Goal: Transaction & Acquisition: Book appointment/travel/reservation

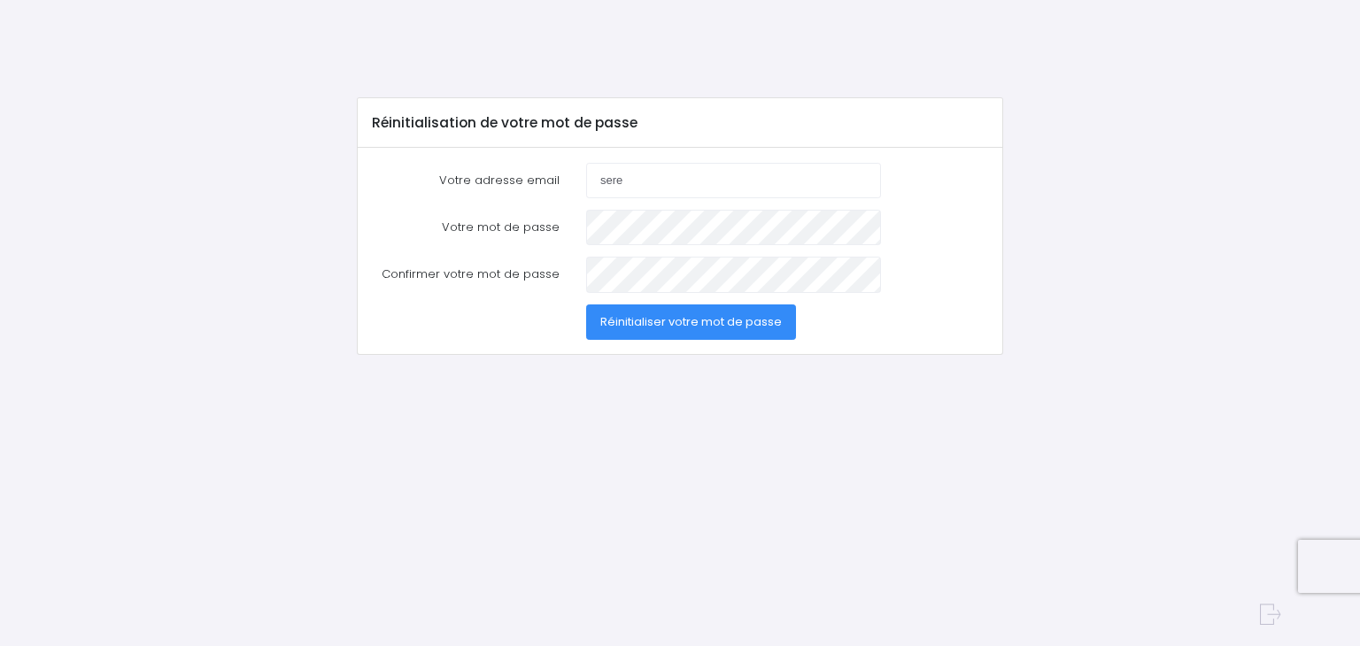
type input "sere"
click at [738, 326] on span "Réinitialiser votre mot de passe" at bounding box center [690, 321] width 181 height 17
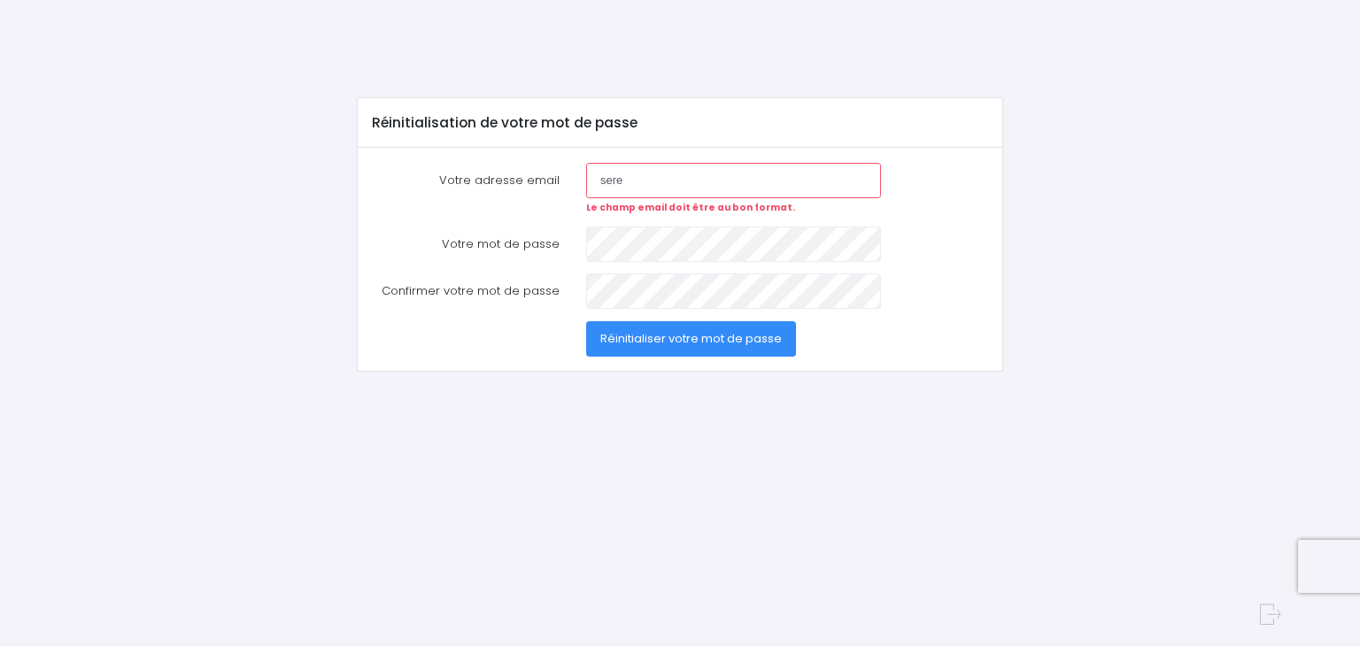
click at [660, 180] on input "sere" at bounding box center [733, 180] width 295 height 35
type input "[EMAIL_ADDRESS][DOMAIN_NAME]"
click at [700, 262] on form "Votre adresse email serescielzo@libero.it Le champ email doit être au bon forma…" at bounding box center [680, 260] width 616 height 194
click at [648, 331] on span "Réinitialiser votre mot de passe" at bounding box center [690, 338] width 181 height 17
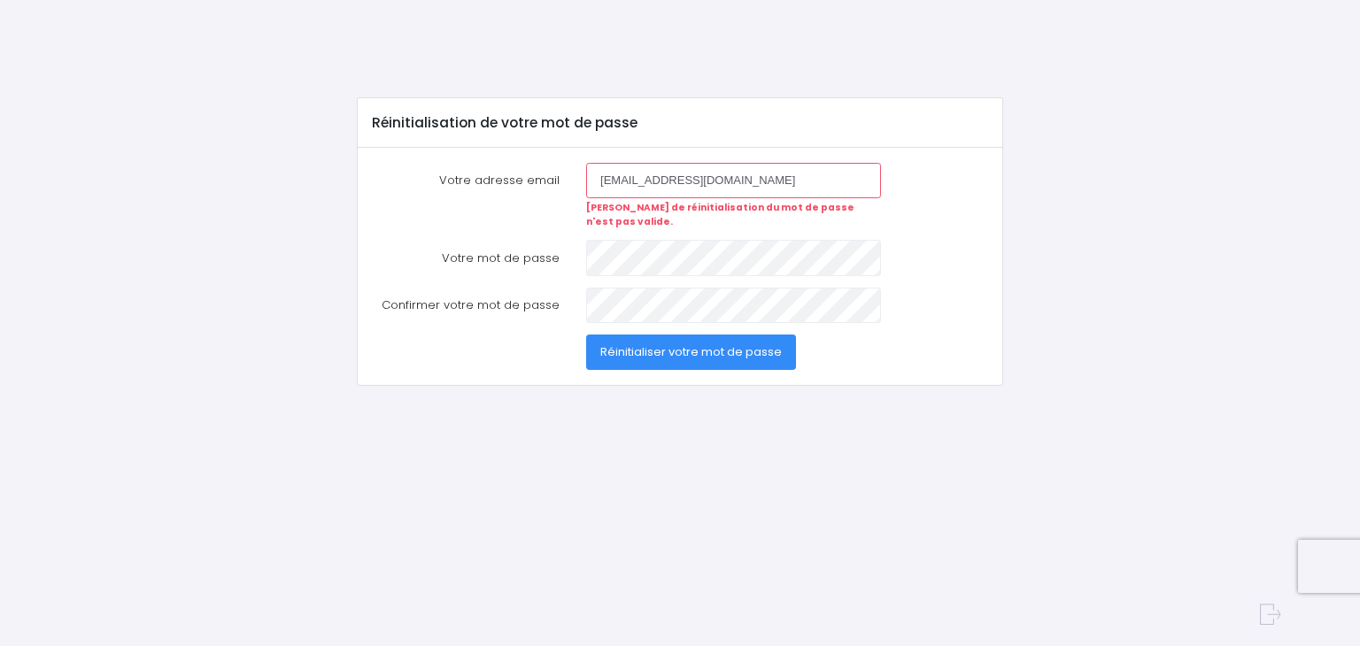
click at [771, 182] on input "[EMAIL_ADDRESS][DOMAIN_NAME]" at bounding box center [733, 180] width 295 height 35
type input "s"
click at [716, 344] on span "Réinitialiser votre mot de passe" at bounding box center [690, 352] width 181 height 17
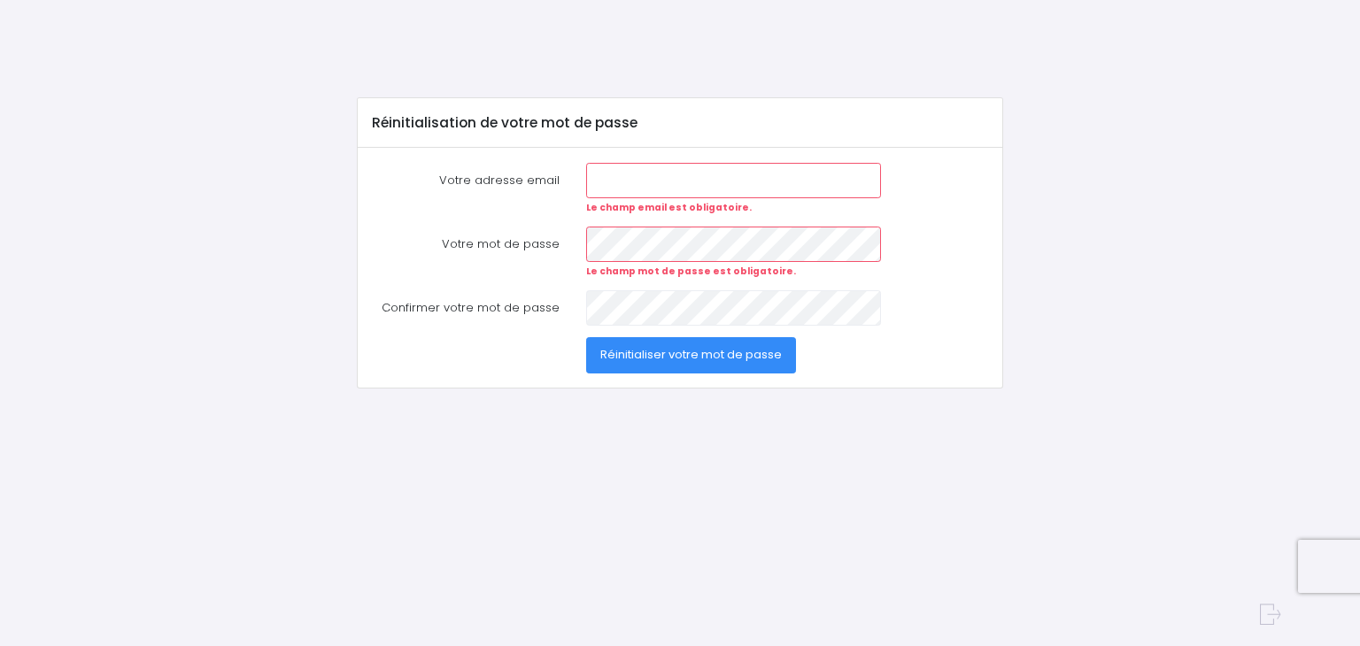
type input "[EMAIL_ADDRESS][DOMAIN_NAME]"
click at [639, 355] on span "Réinitialiser votre mot de passe" at bounding box center [690, 354] width 181 height 17
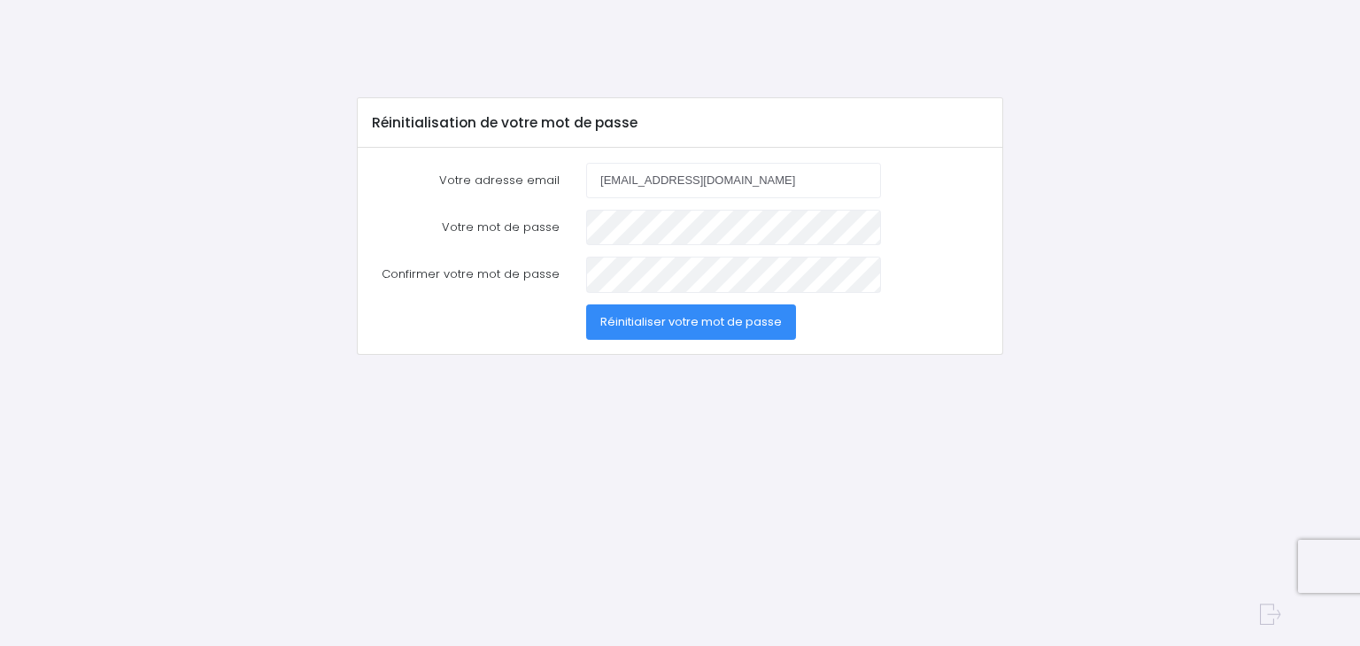
type input "[EMAIL_ADDRESS][DOMAIN_NAME]"
click at [631, 321] on span "Réinitialiser votre mot de passe" at bounding box center [690, 321] width 181 height 17
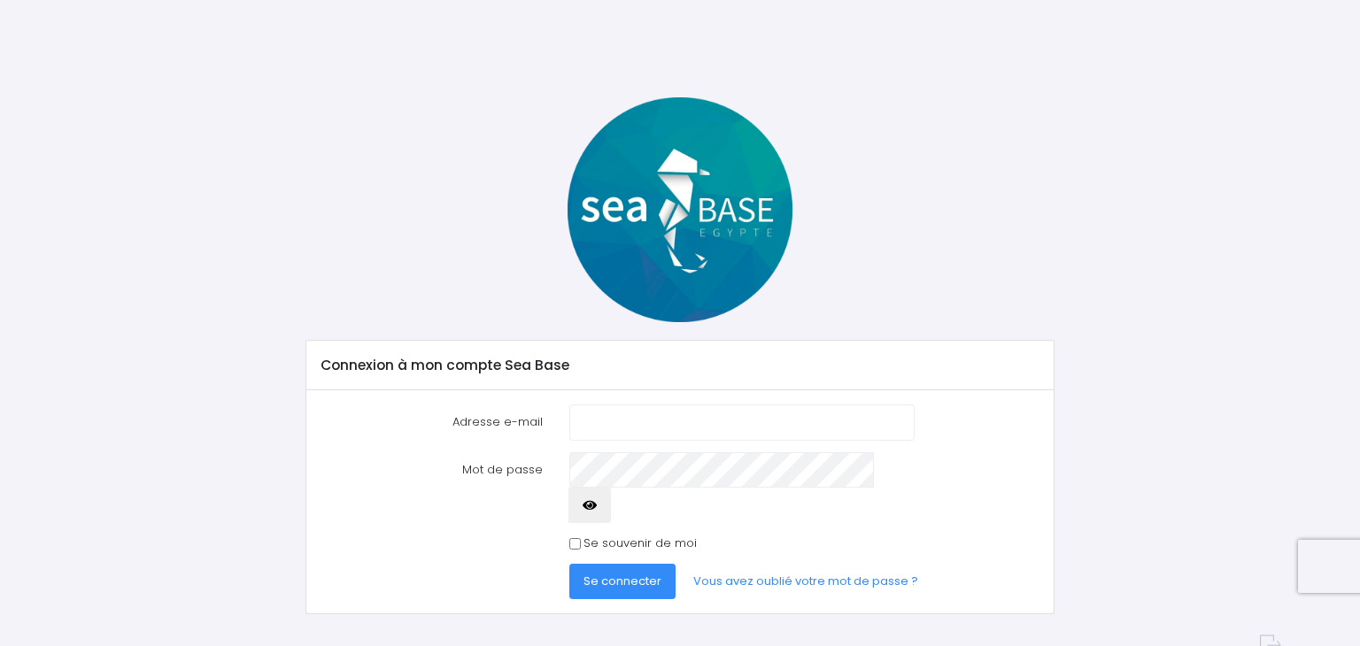
type input "[EMAIL_ADDRESS][DOMAIN_NAME]"
click at [645, 573] on span "Se connecter" at bounding box center [622, 581] width 78 height 17
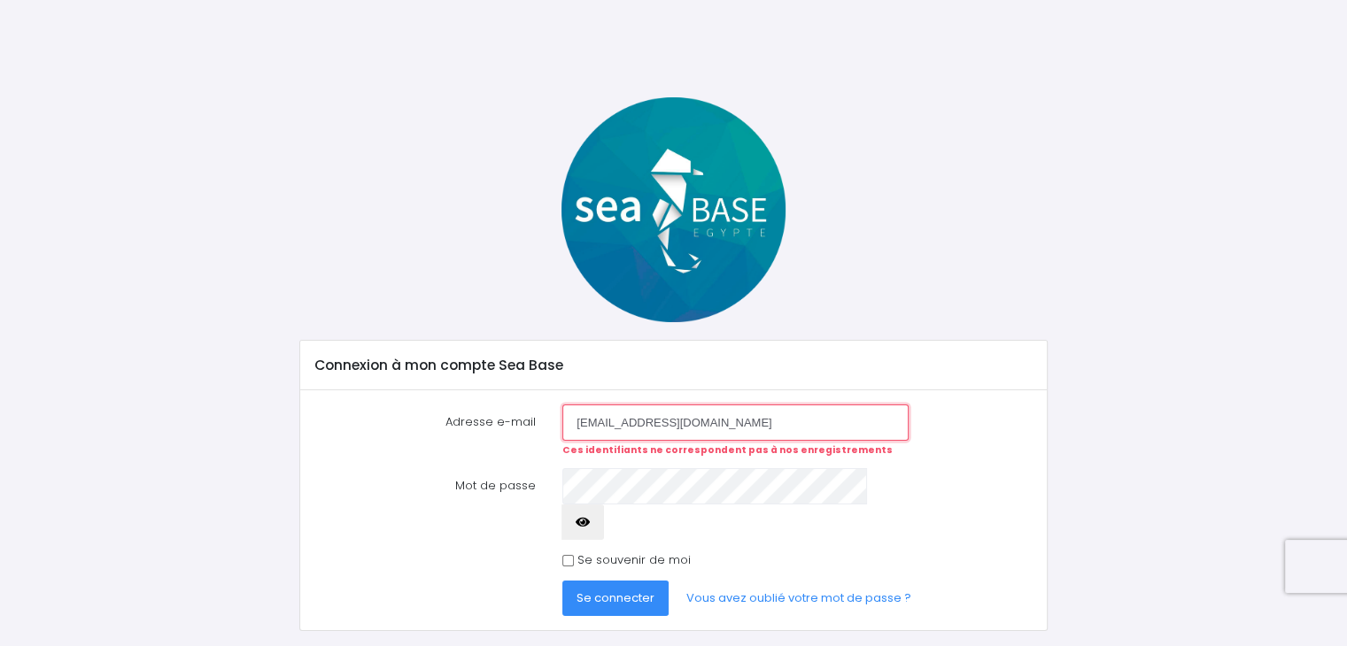
click at [731, 425] on input "[EMAIL_ADDRESS][DOMAIN_NAME]" at bounding box center [734, 422] width 345 height 35
type input "s"
click at [763, 581] on link "Vous avez oublié votre mot de passe ?" at bounding box center [798, 598] width 253 height 35
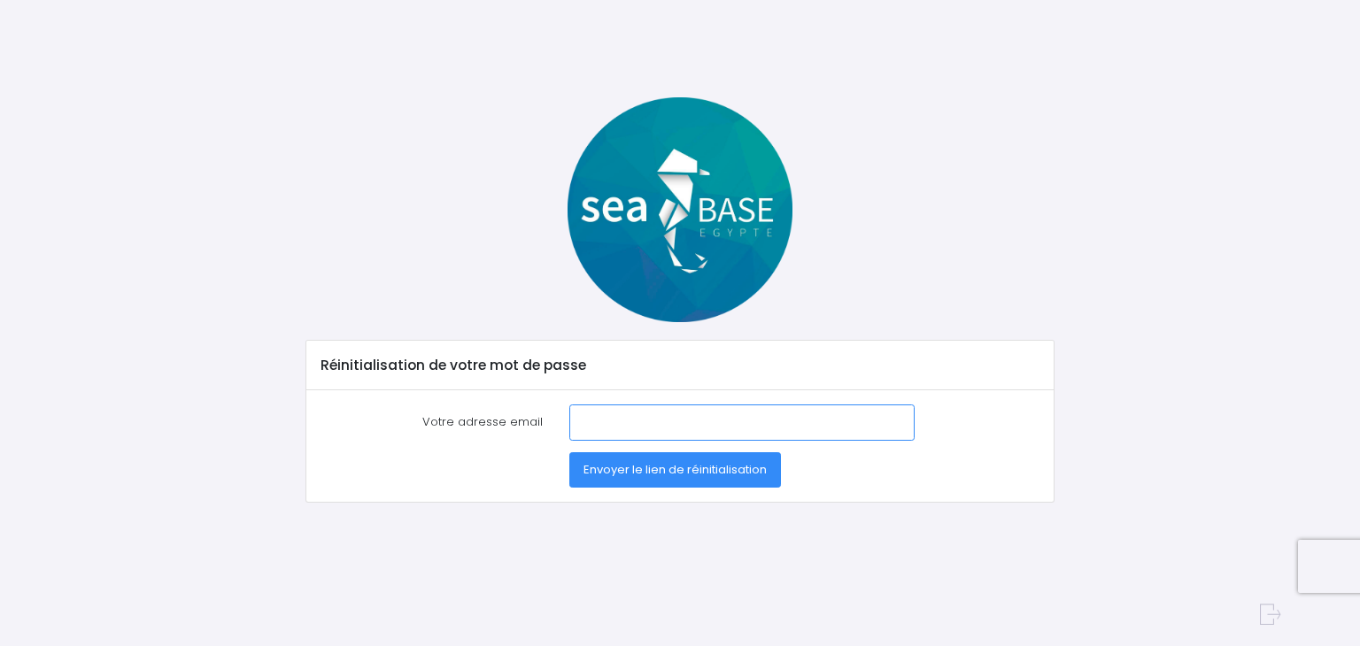
click at [659, 429] on input "Votre adresse email" at bounding box center [741, 422] width 345 height 35
type input "serescielzo@libero.it"
drag, startPoint x: 683, startPoint y: 475, endPoint x: 713, endPoint y: 508, distance: 43.9
click at [713, 508] on div "Réinitialisation de votre mot de passe Votre adresse email serescielzo@libero.i…" at bounding box center [680, 340] width 1162 height 487
click at [703, 467] on span "Envoyer le lien de réinitialisation" at bounding box center [674, 469] width 183 height 17
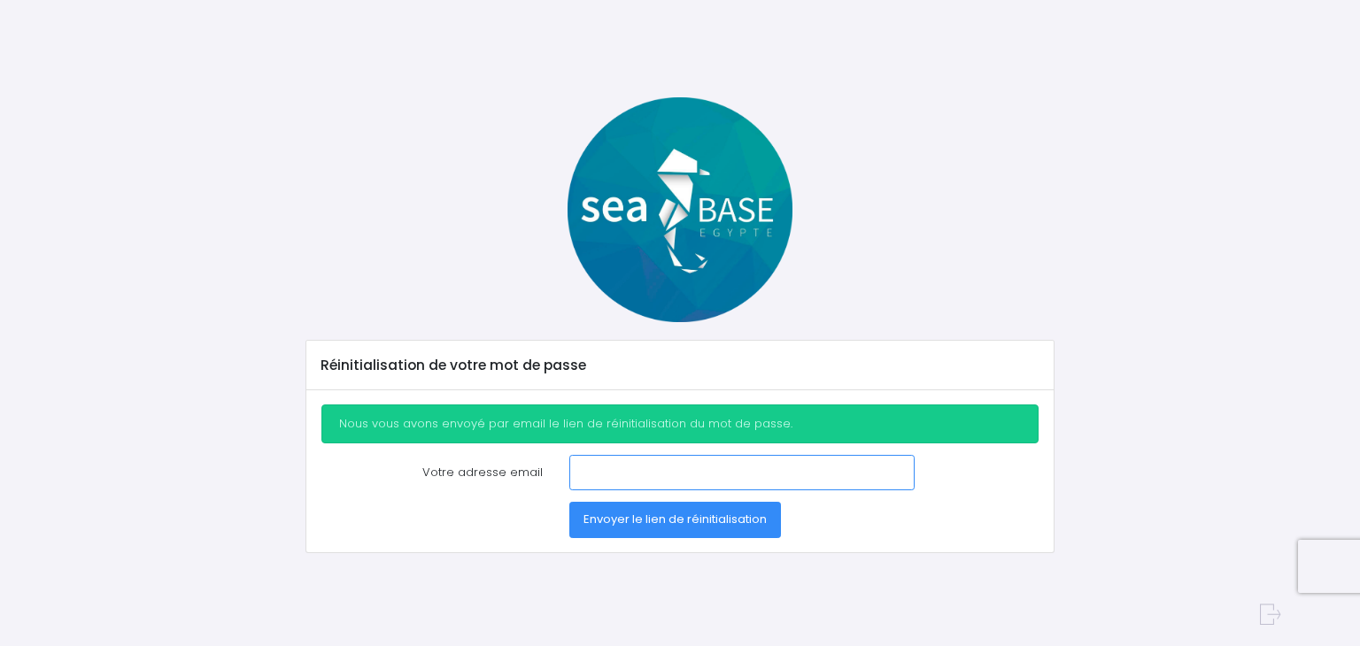
click at [591, 475] on input "Votre adresse email" at bounding box center [741, 472] width 345 height 35
type input "[EMAIL_ADDRESS][DOMAIN_NAME]"
click at [705, 521] on span "Envoyer le lien de réinitialisation" at bounding box center [674, 519] width 183 height 17
click at [617, 460] on input "Votre adresse email" at bounding box center [741, 472] width 345 height 35
type input "[EMAIL_ADDRESS][DOMAIN_NAME]"
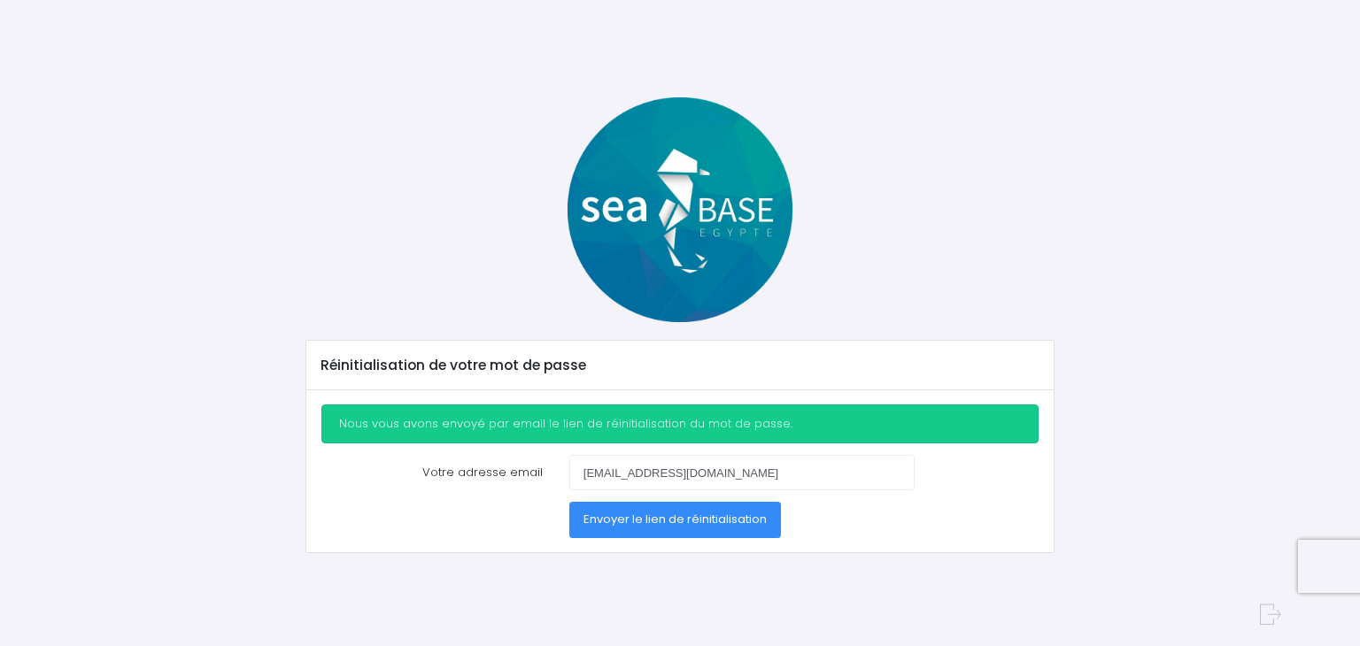
click at [684, 517] on span "Envoyer le lien de réinitialisation" at bounding box center [674, 519] width 183 height 17
click at [690, 516] on span "Envoyer le lien de réinitialisation" at bounding box center [674, 519] width 183 height 17
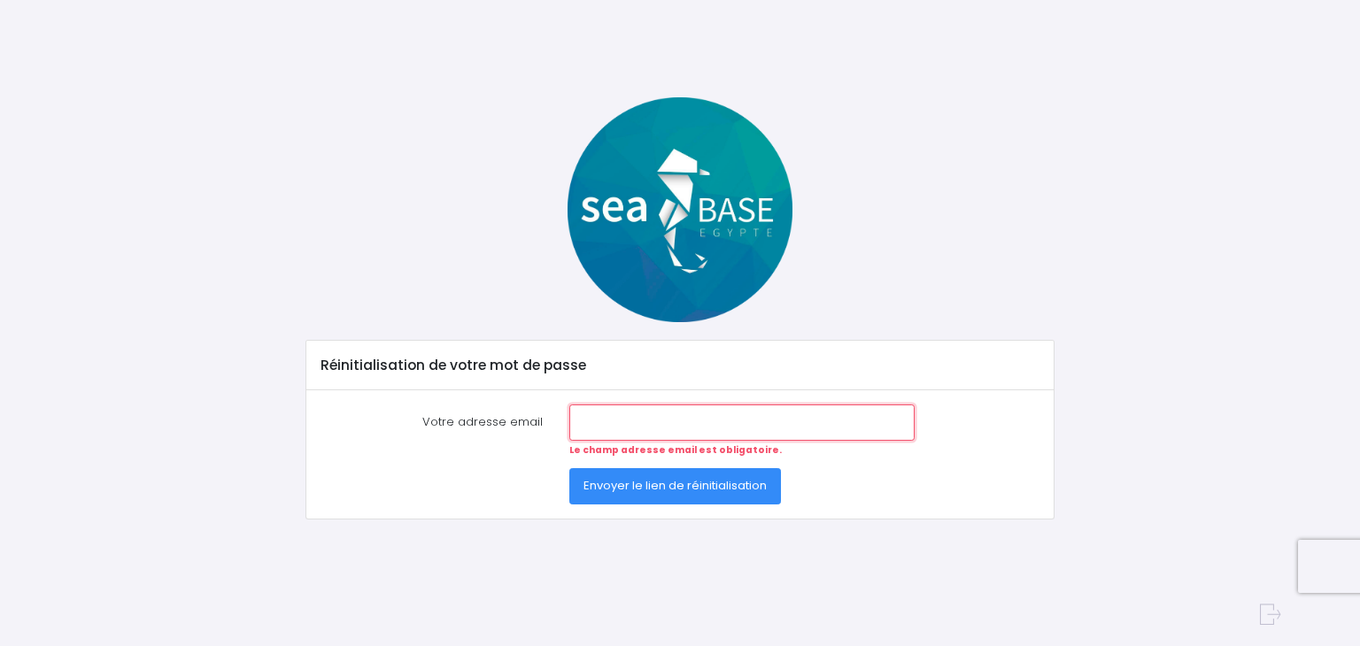
click at [648, 413] on input "Votre adresse email" at bounding box center [741, 422] width 345 height 35
type input "serescielzo@libero.it"
click at [673, 487] on span "Envoyer le lien de réinitialisation" at bounding box center [674, 485] width 183 height 17
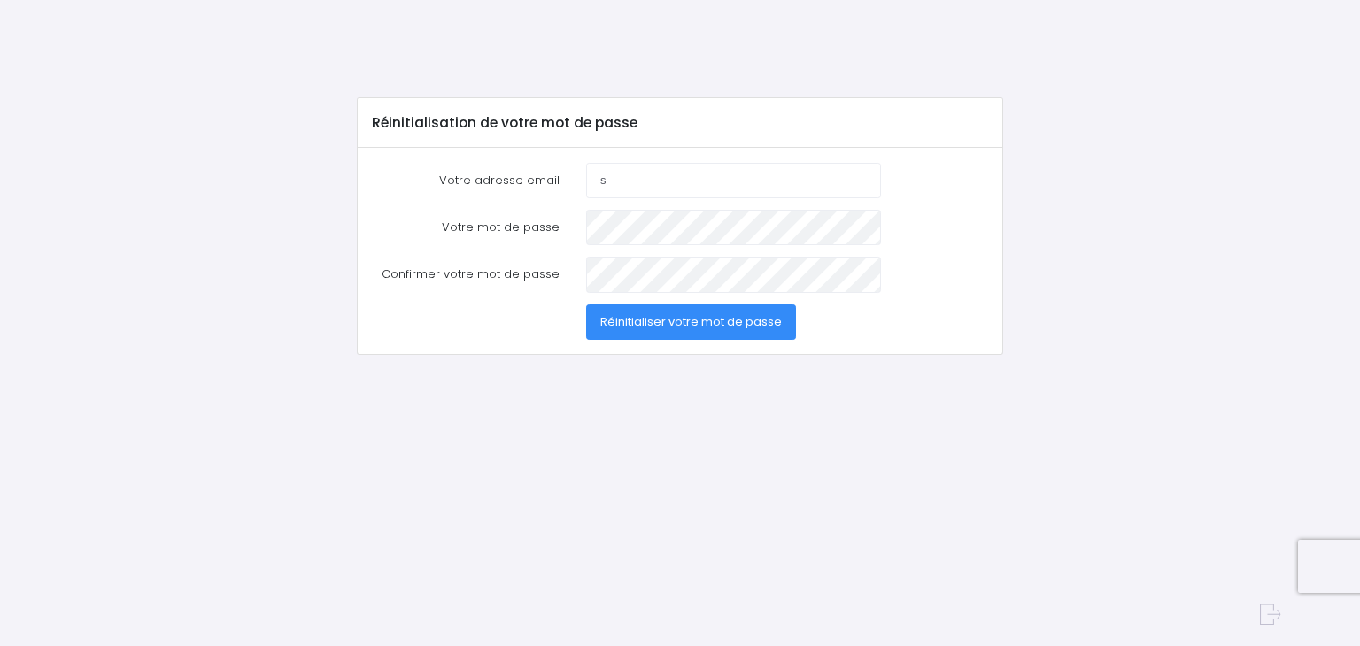
type input "[EMAIL_ADDRESS][DOMAIN_NAME]"
click at [652, 327] on span "Réinitialiser votre mot de passe" at bounding box center [690, 321] width 181 height 17
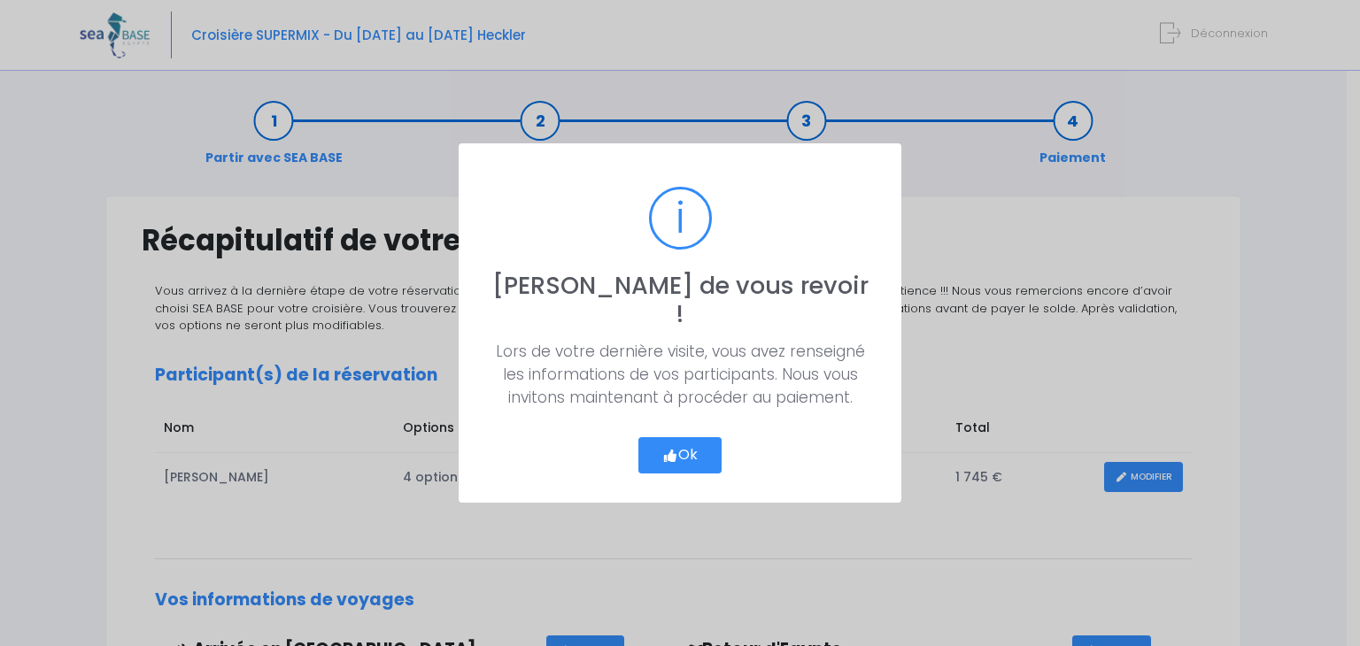
click at [697, 440] on button "Ok" at bounding box center [679, 455] width 83 height 37
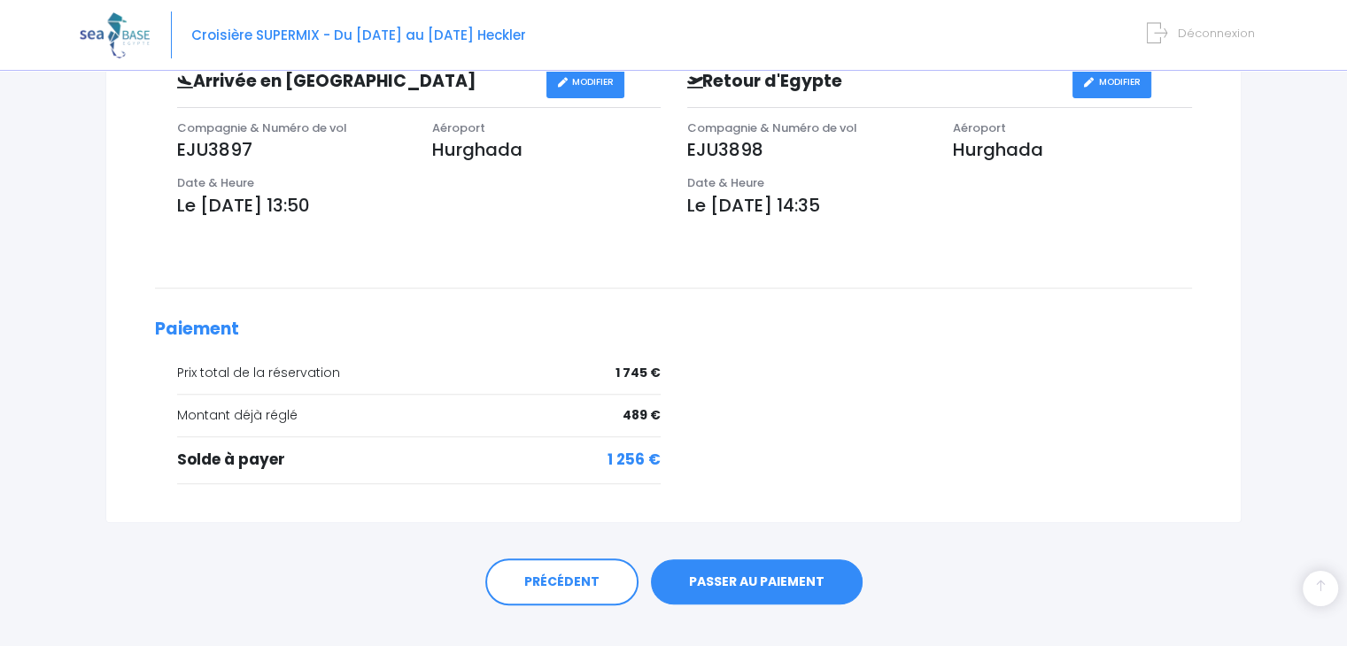
scroll to position [596, 0]
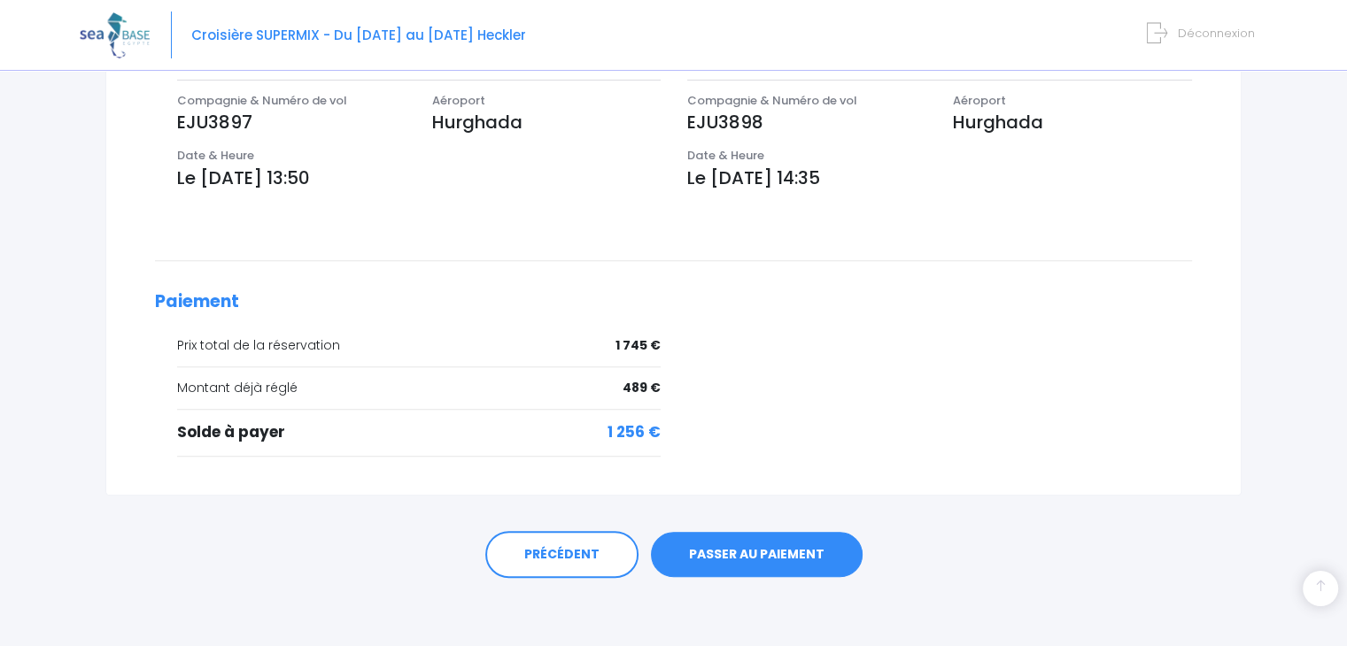
click at [768, 551] on link "PASSER AU PAIEMENT" at bounding box center [757, 555] width 212 height 46
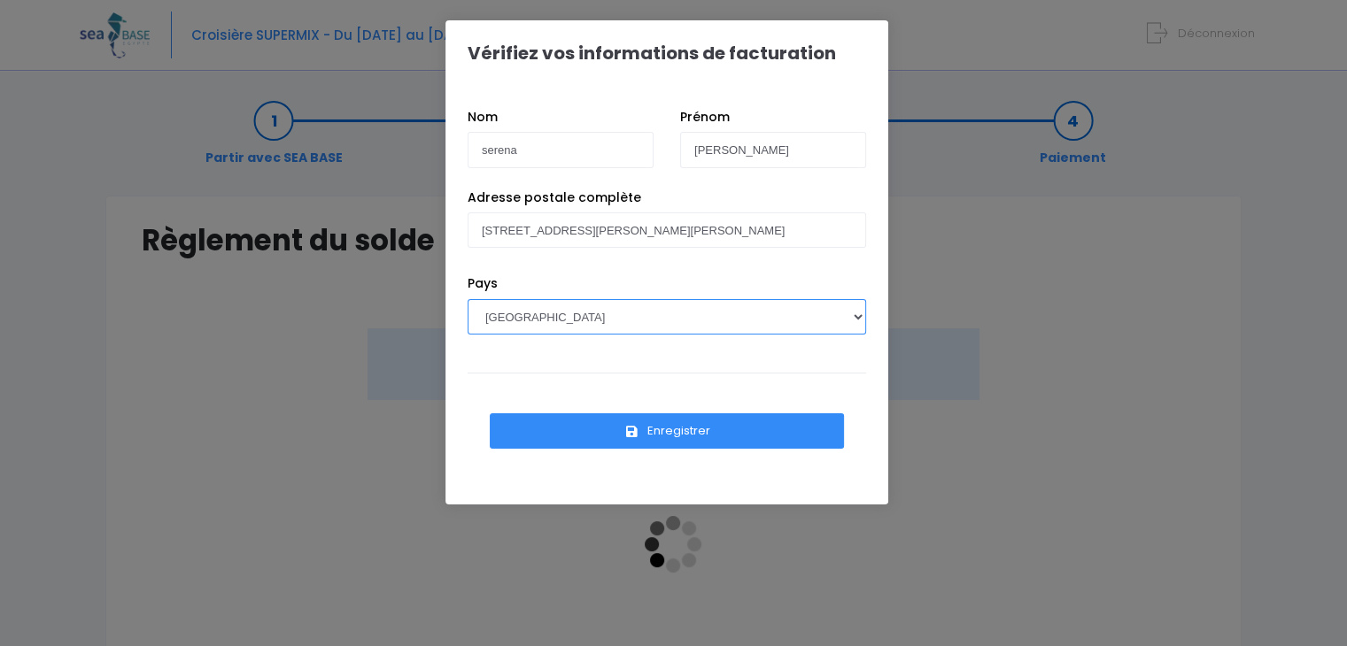
click at [592, 314] on select "[GEOGRAPHIC_DATA] [GEOGRAPHIC_DATA], [GEOGRAPHIC_DATA] [GEOGRAPHIC_DATA] [GEOGR…" at bounding box center [666, 316] width 398 height 35
select select "IT"
click at [467, 299] on select "[GEOGRAPHIC_DATA] [GEOGRAPHIC_DATA], [GEOGRAPHIC_DATA] [GEOGRAPHIC_DATA] [GEOGR…" at bounding box center [666, 316] width 398 height 35
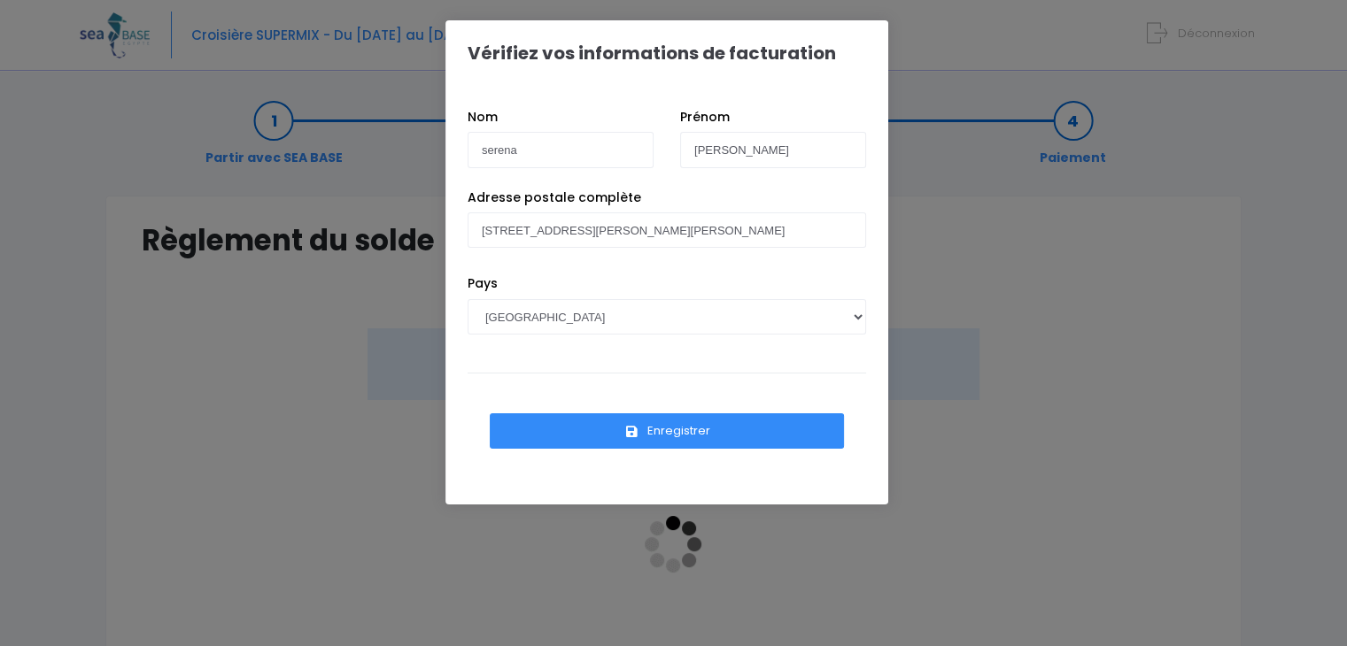
click at [692, 433] on button "Enregistrer" at bounding box center [667, 430] width 354 height 35
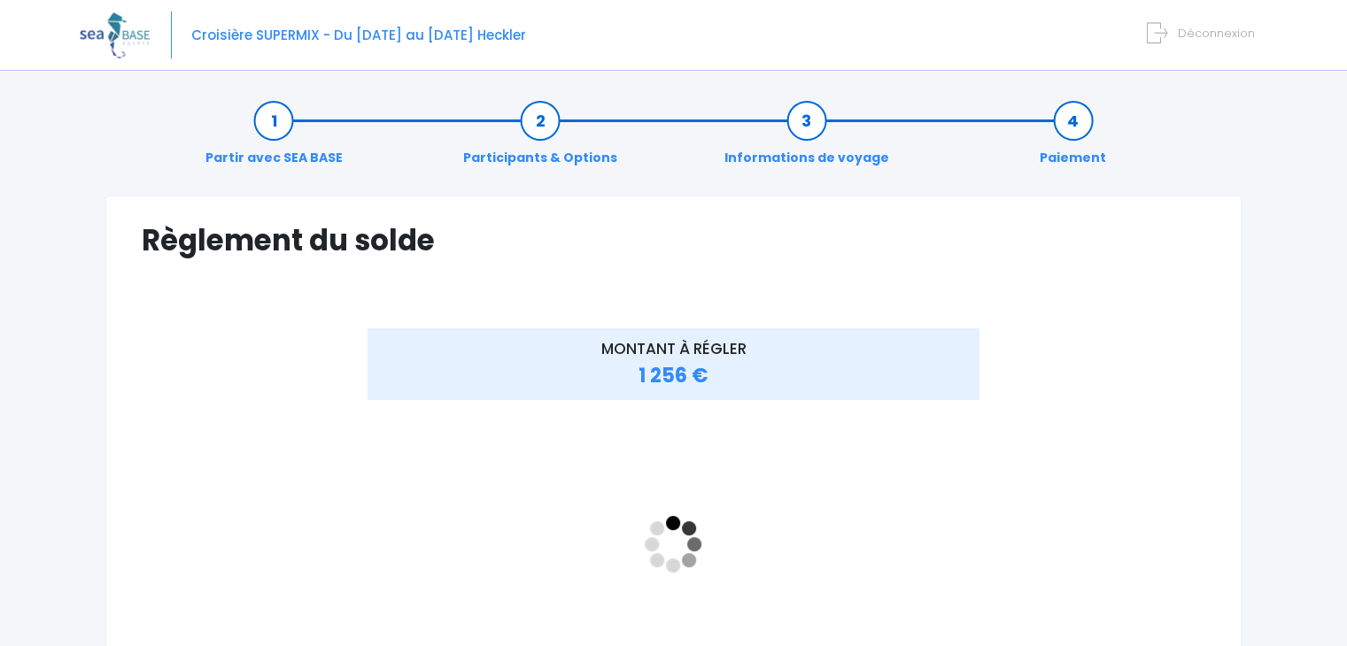
scroll to position [177, 0]
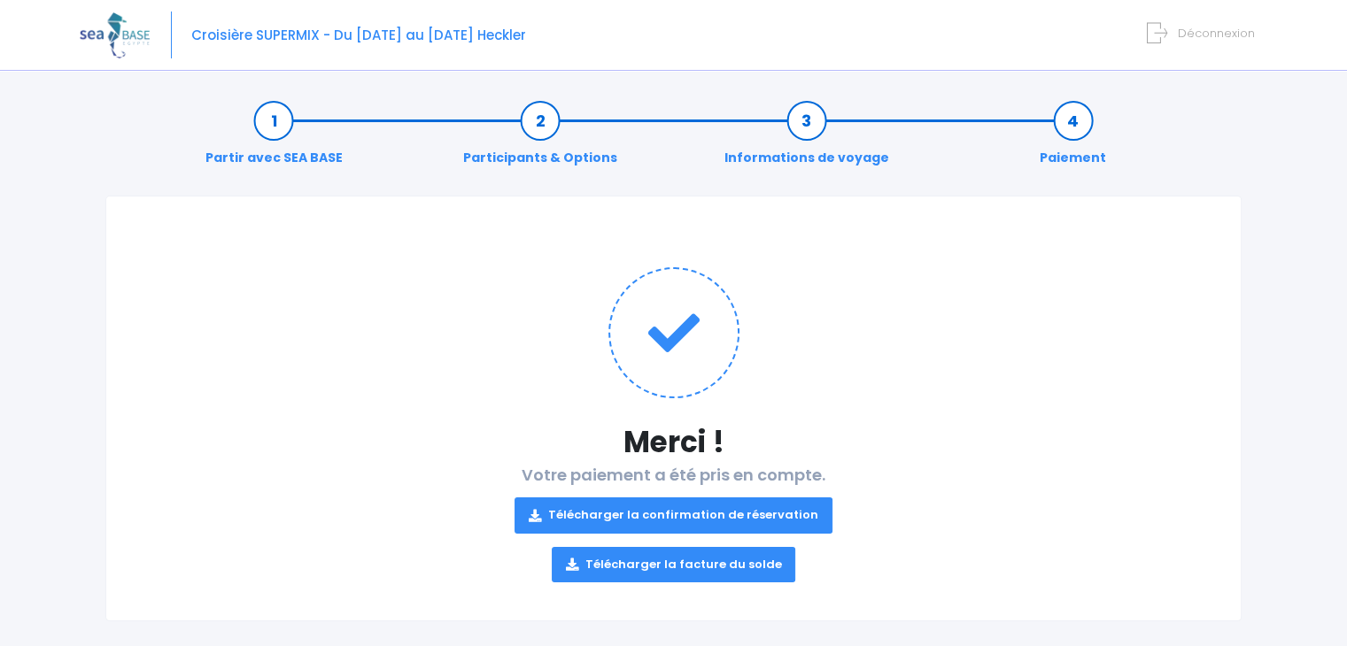
scroll to position [18, 0]
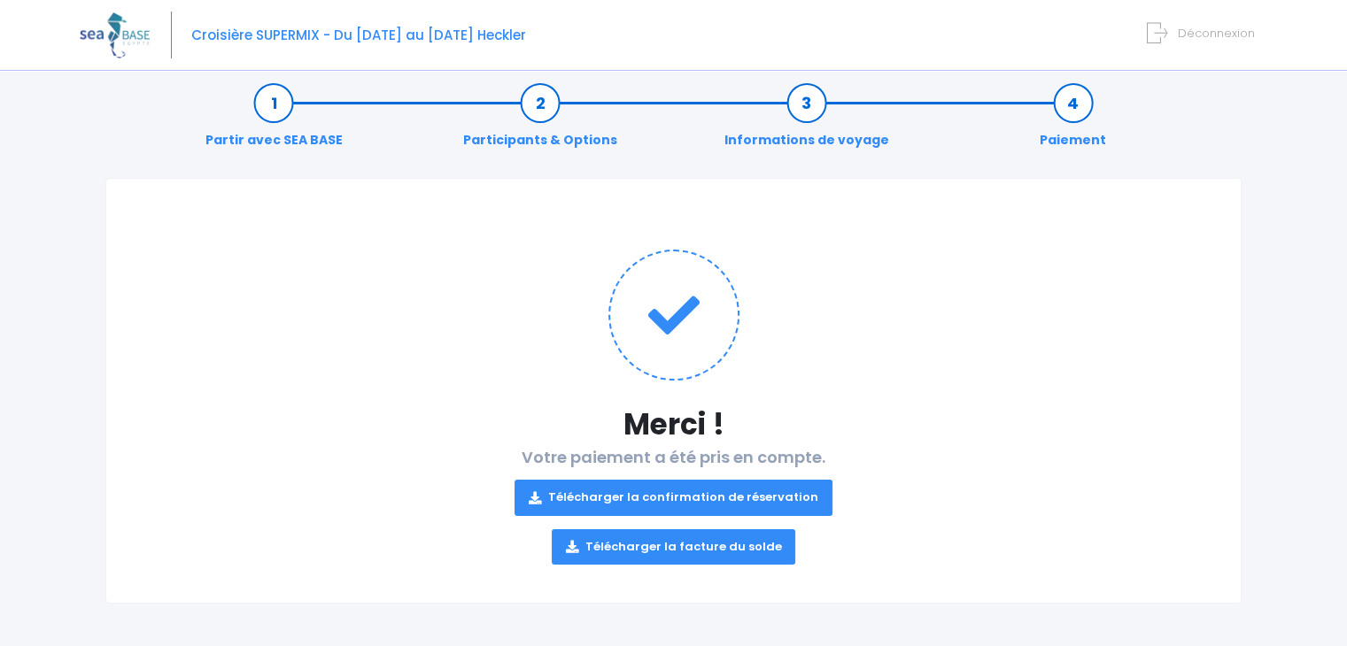
click at [769, 494] on link "Télécharger la confirmation de réservation" at bounding box center [673, 497] width 318 height 35
click at [1333, 633] on div at bounding box center [1333, 633] width 0 height 0
click at [627, 547] on link "Télécharger la facture du solde" at bounding box center [674, 546] width 244 height 35
